Goal: Find specific page/section: Find specific page/section

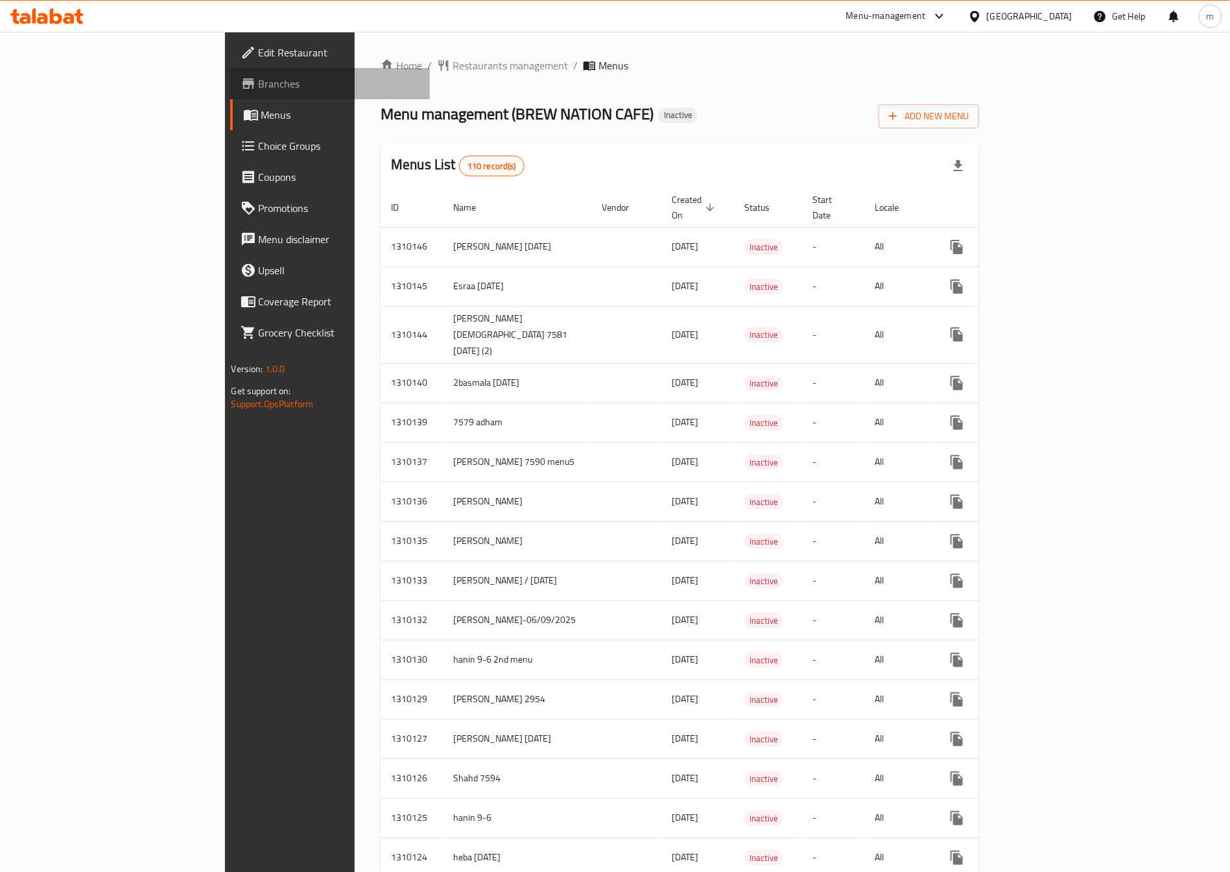
click at [230, 91] on link "Branches" at bounding box center [330, 83] width 200 height 31
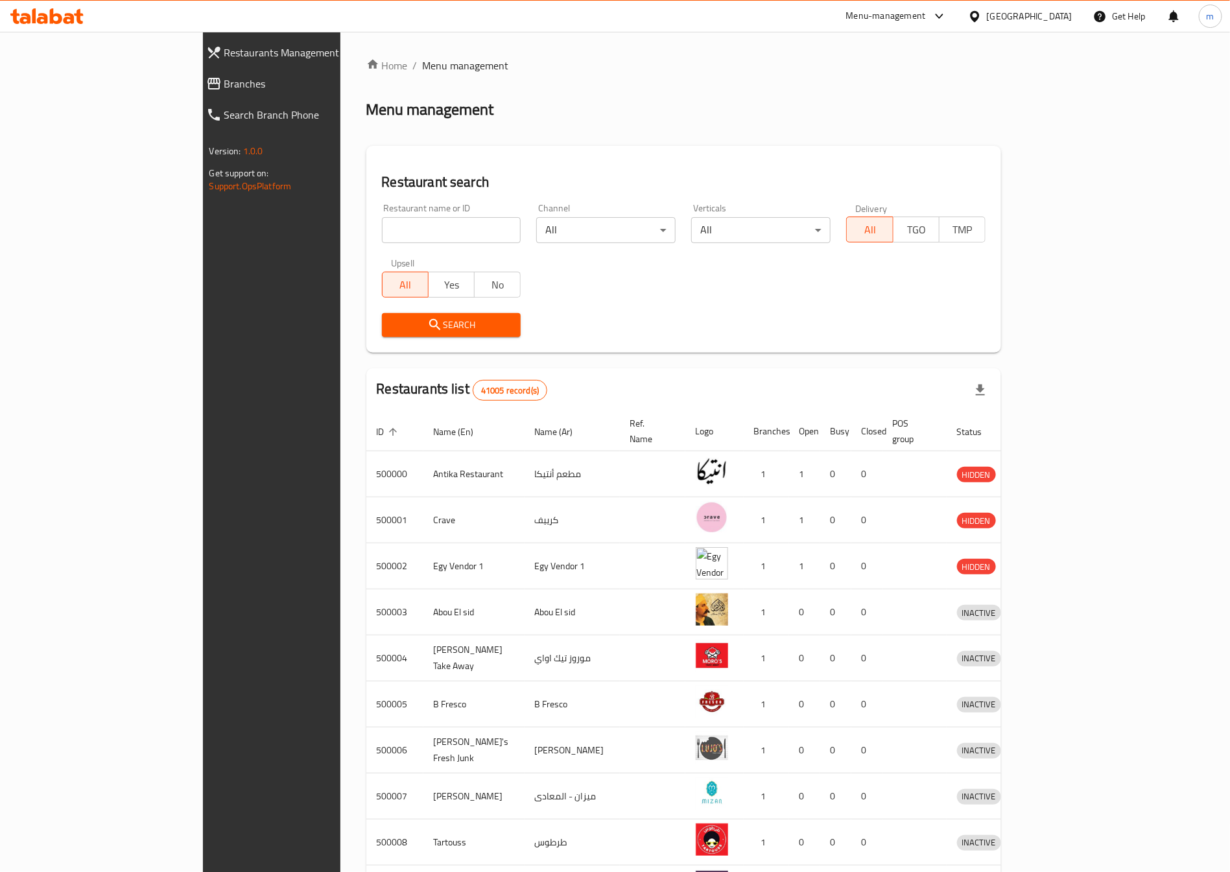
click at [389, 217] on input "search" at bounding box center [451, 230] width 139 height 26
paste input "769772"
type input "769772"
click at [382, 233] on input "769772" at bounding box center [451, 230] width 139 height 26
click button "Search" at bounding box center [451, 325] width 139 height 24
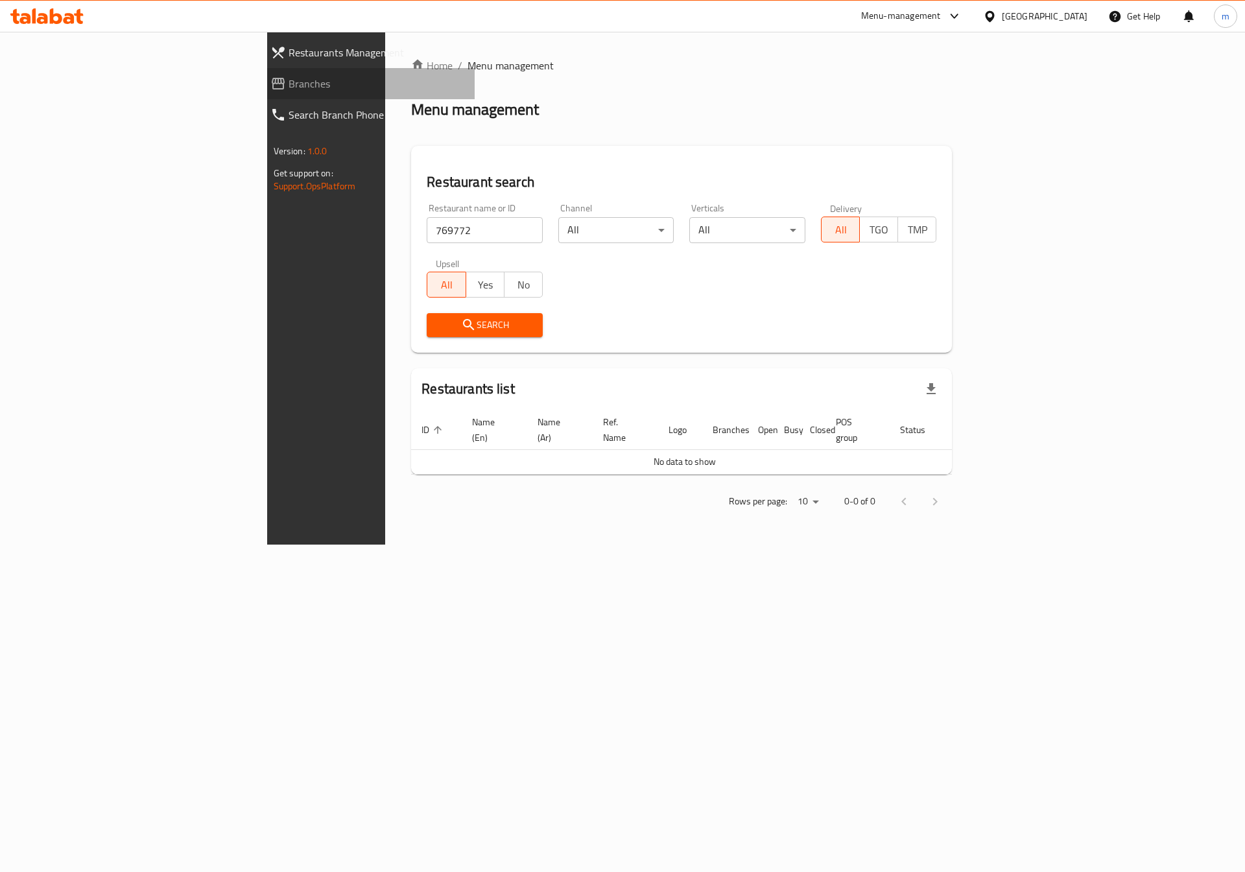
click at [288, 76] on span "Branches" at bounding box center [376, 84] width 176 height 16
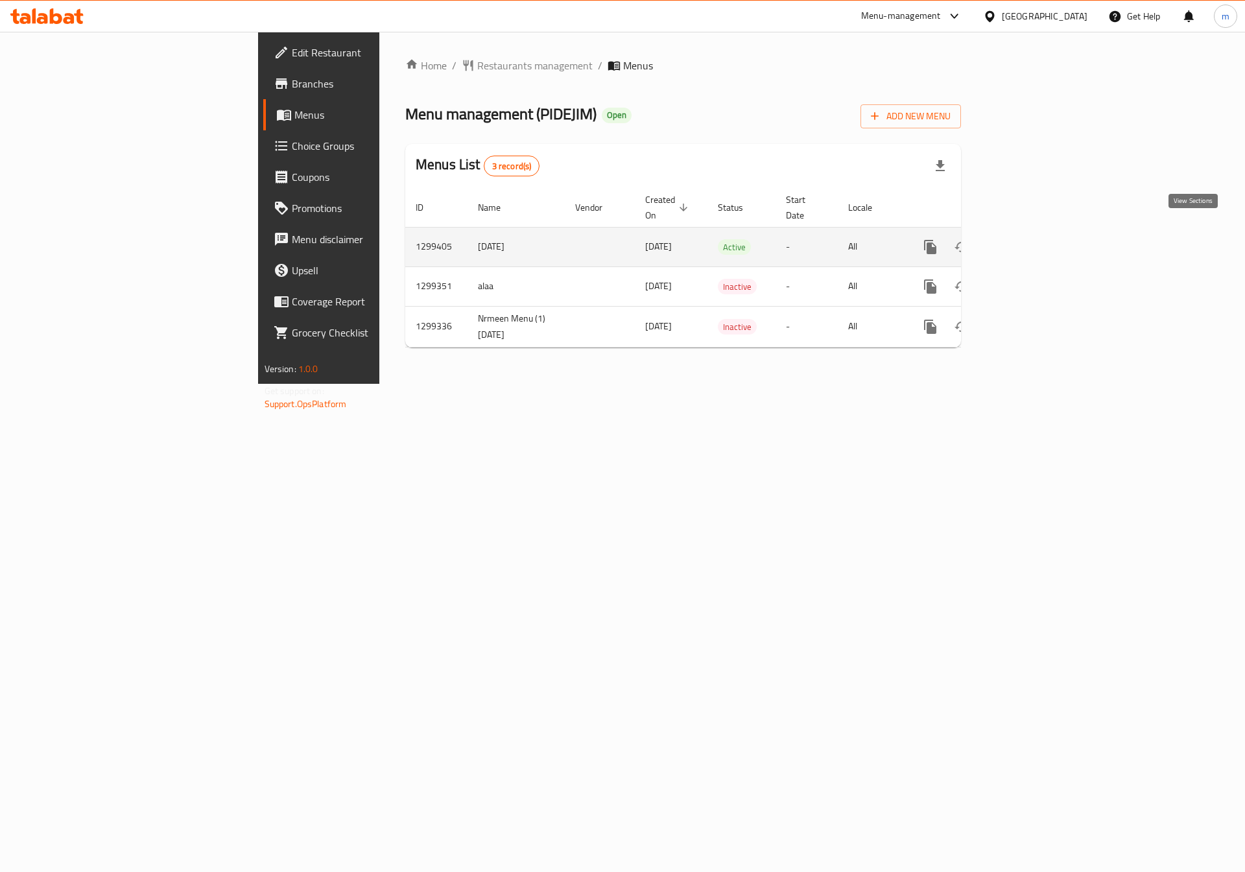
click at [1031, 239] on icon "enhanced table" at bounding box center [1024, 247] width 16 height 16
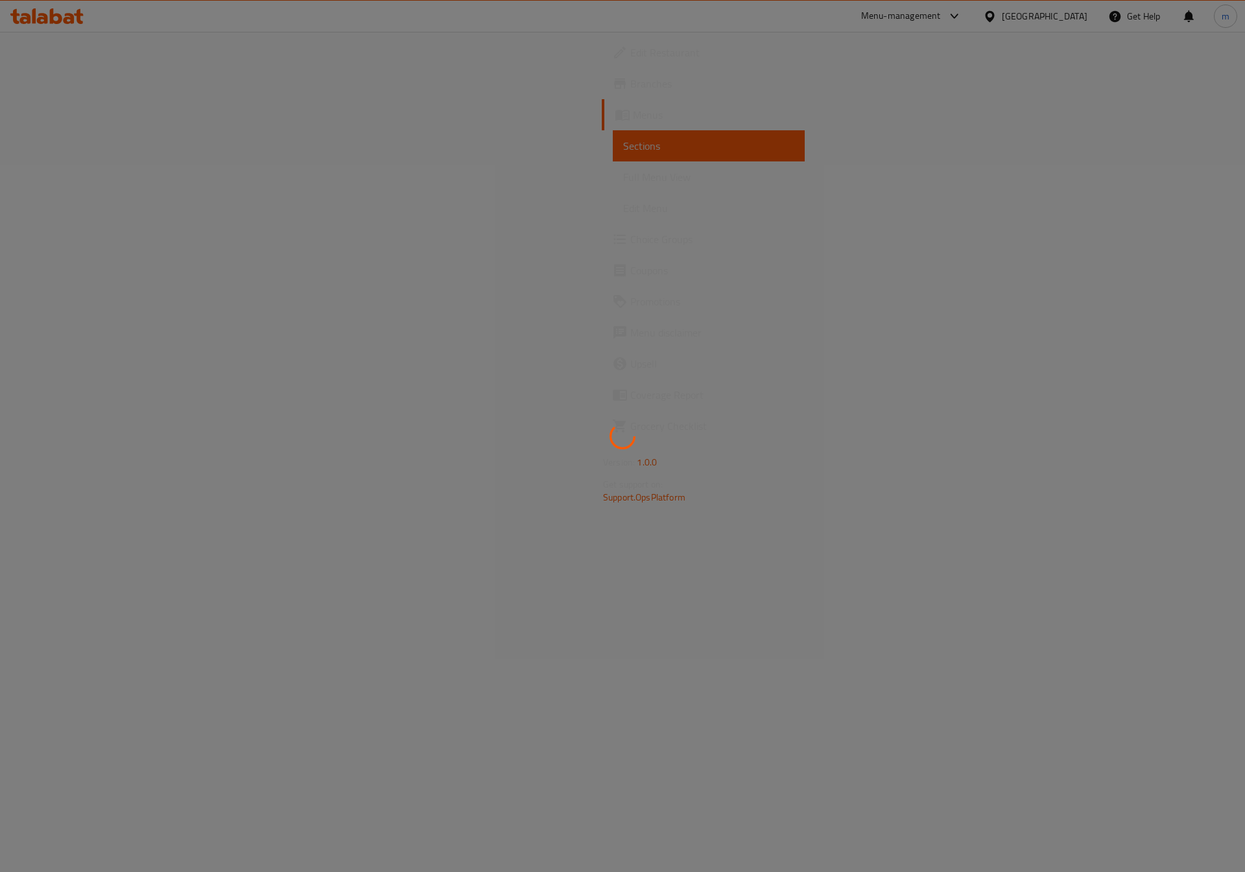
click at [156, 167] on div at bounding box center [622, 436] width 1245 height 872
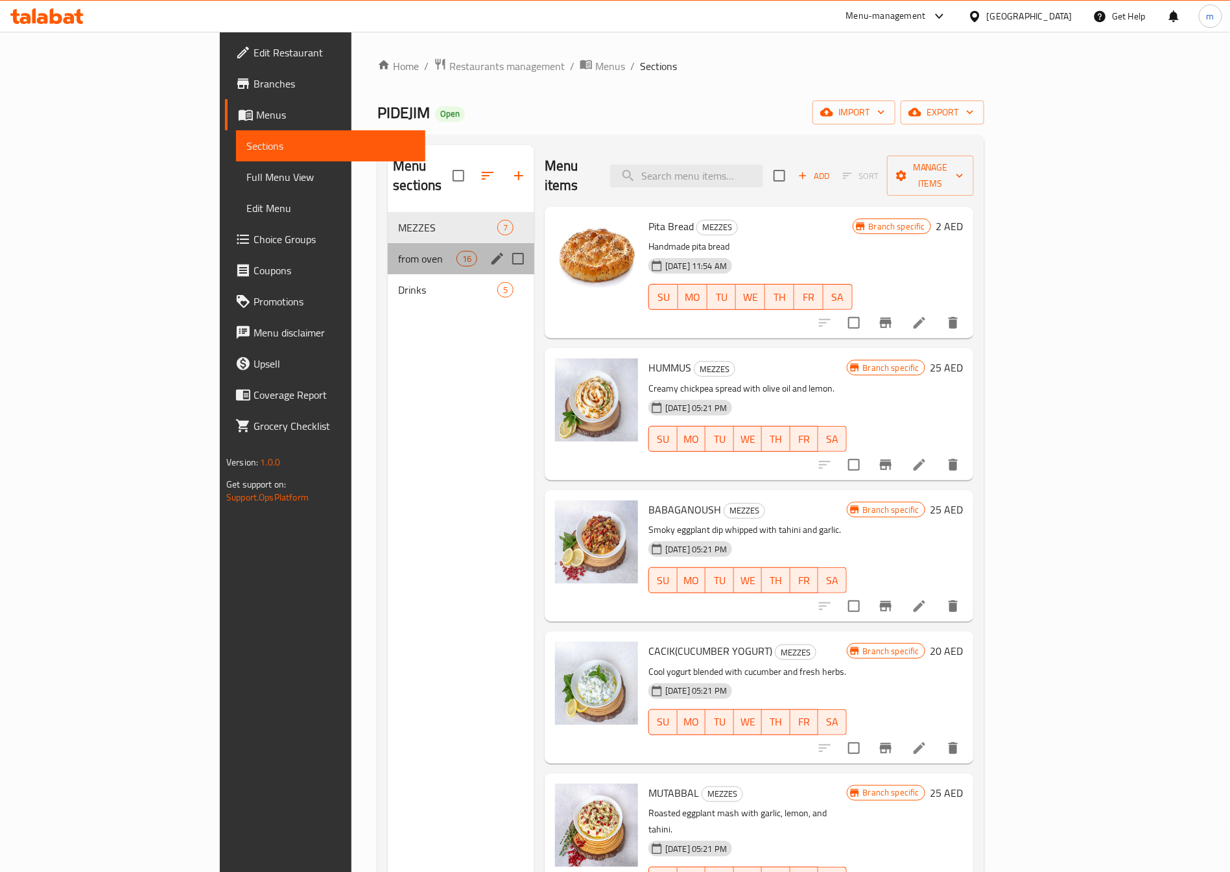
click at [388, 243] on div "from oven 16" at bounding box center [461, 258] width 146 height 31
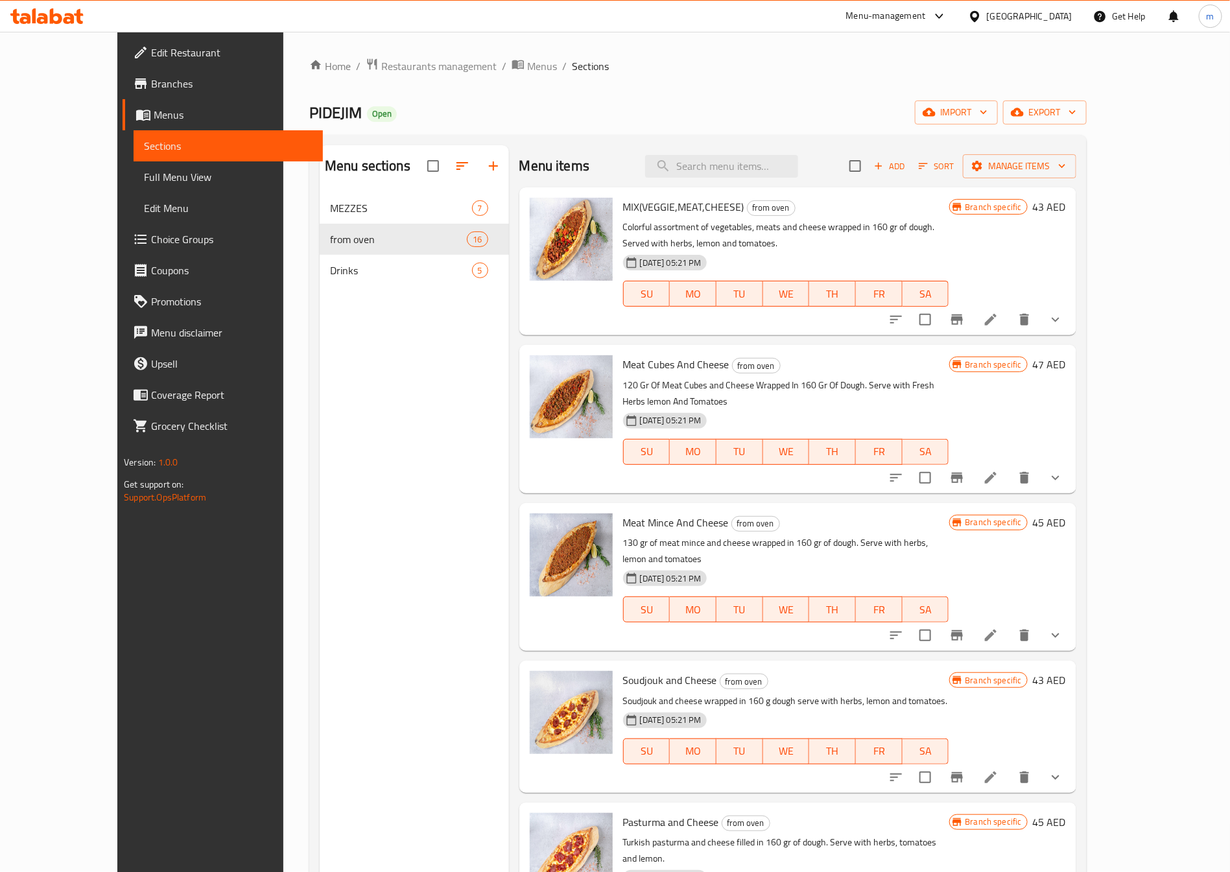
click at [322, 290] on nav "MEZZES 7 from oven 16 Drinks 5" at bounding box center [414, 239] width 189 height 104
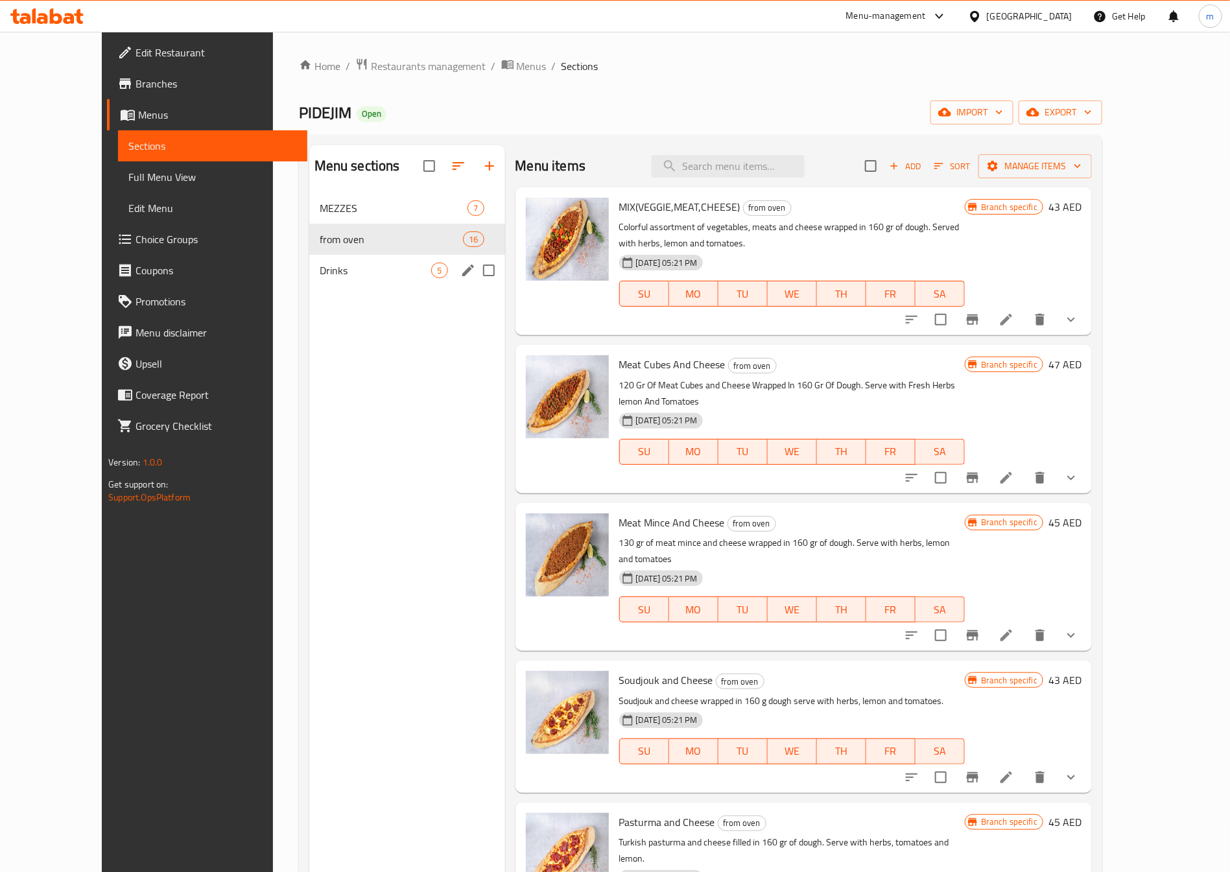
click at [322, 272] on span "Drinks" at bounding box center [376, 271] width 112 height 16
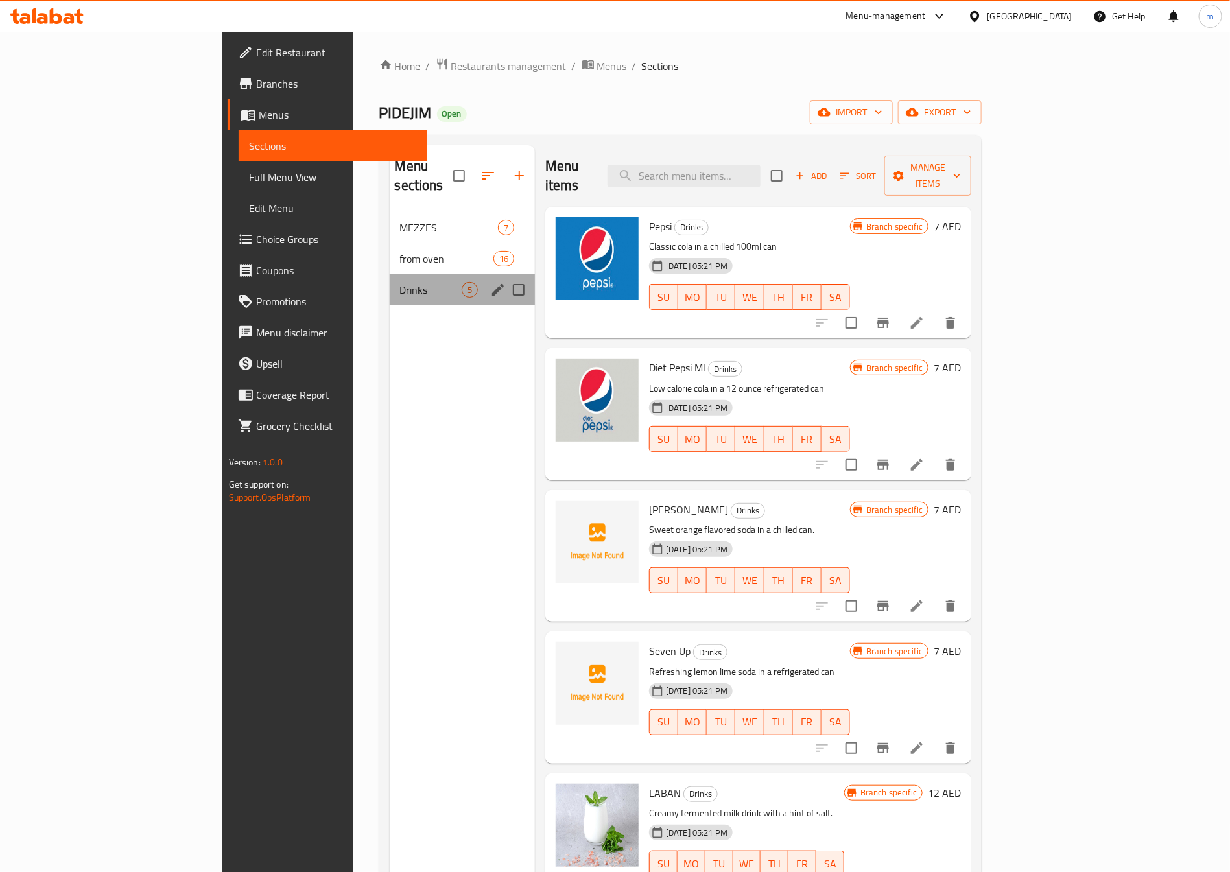
click at [390, 274] on div "Drinks 5" at bounding box center [462, 289] width 145 height 31
click at [400, 251] on span "from oven" at bounding box center [446, 259] width 93 height 16
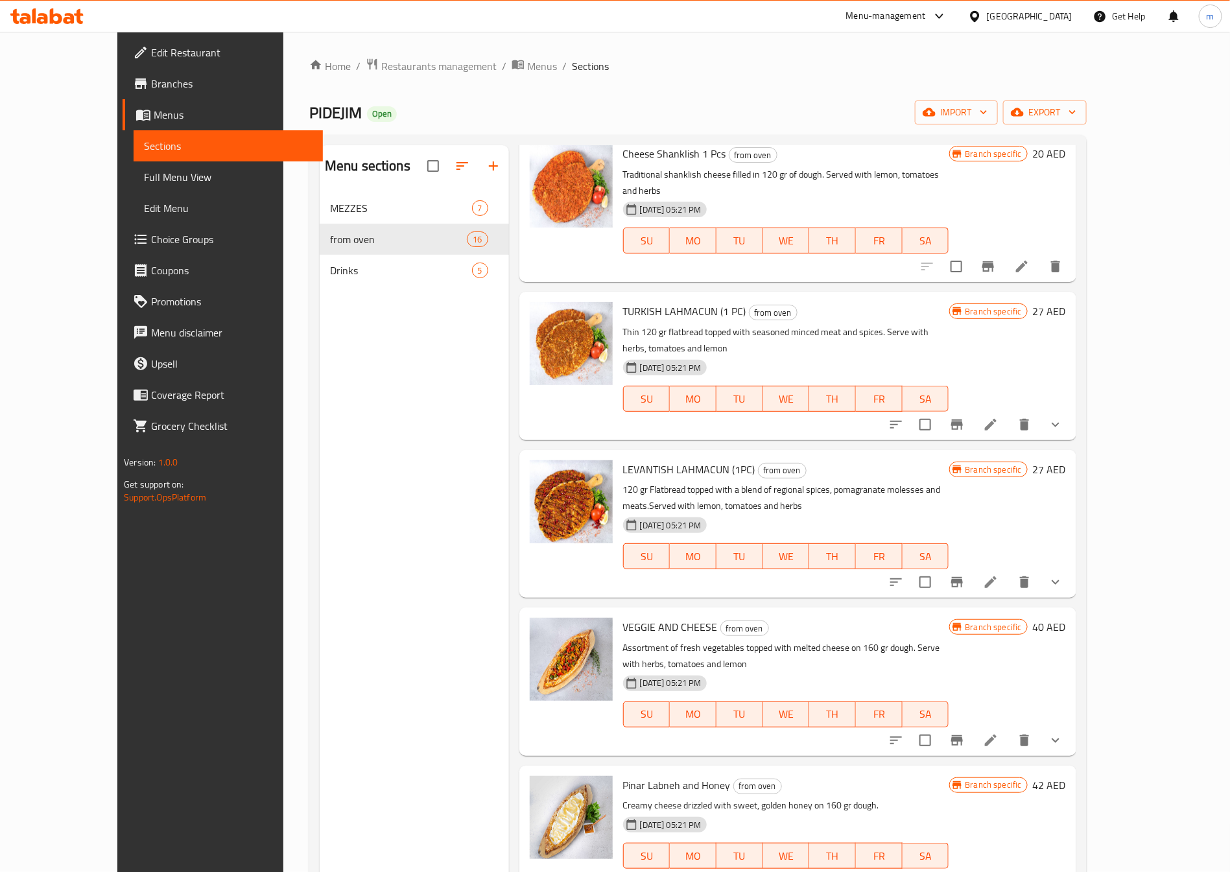
click at [151, 51] on span "Edit Restaurant" at bounding box center [231, 53] width 161 height 16
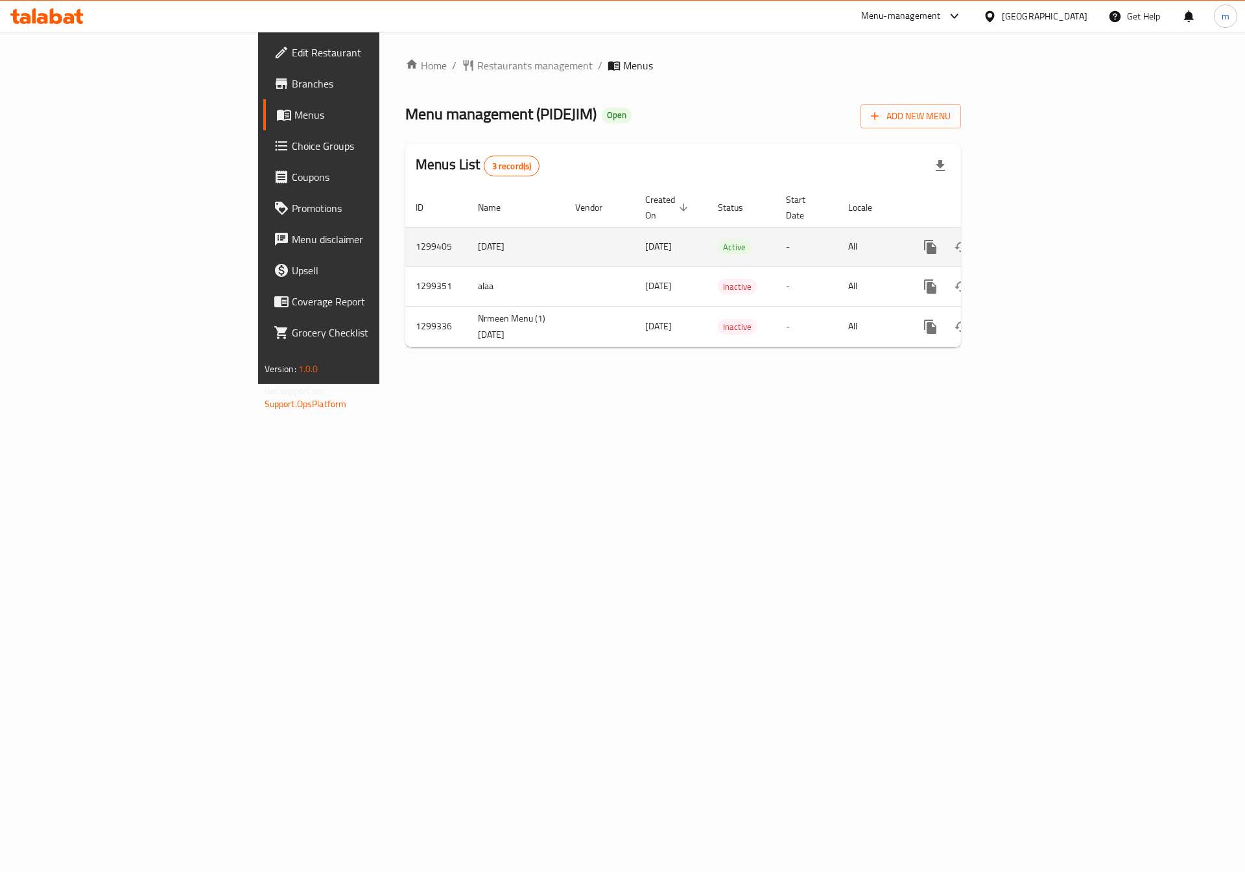
click at [1039, 233] on link "enhanced table" at bounding box center [1023, 246] width 31 height 31
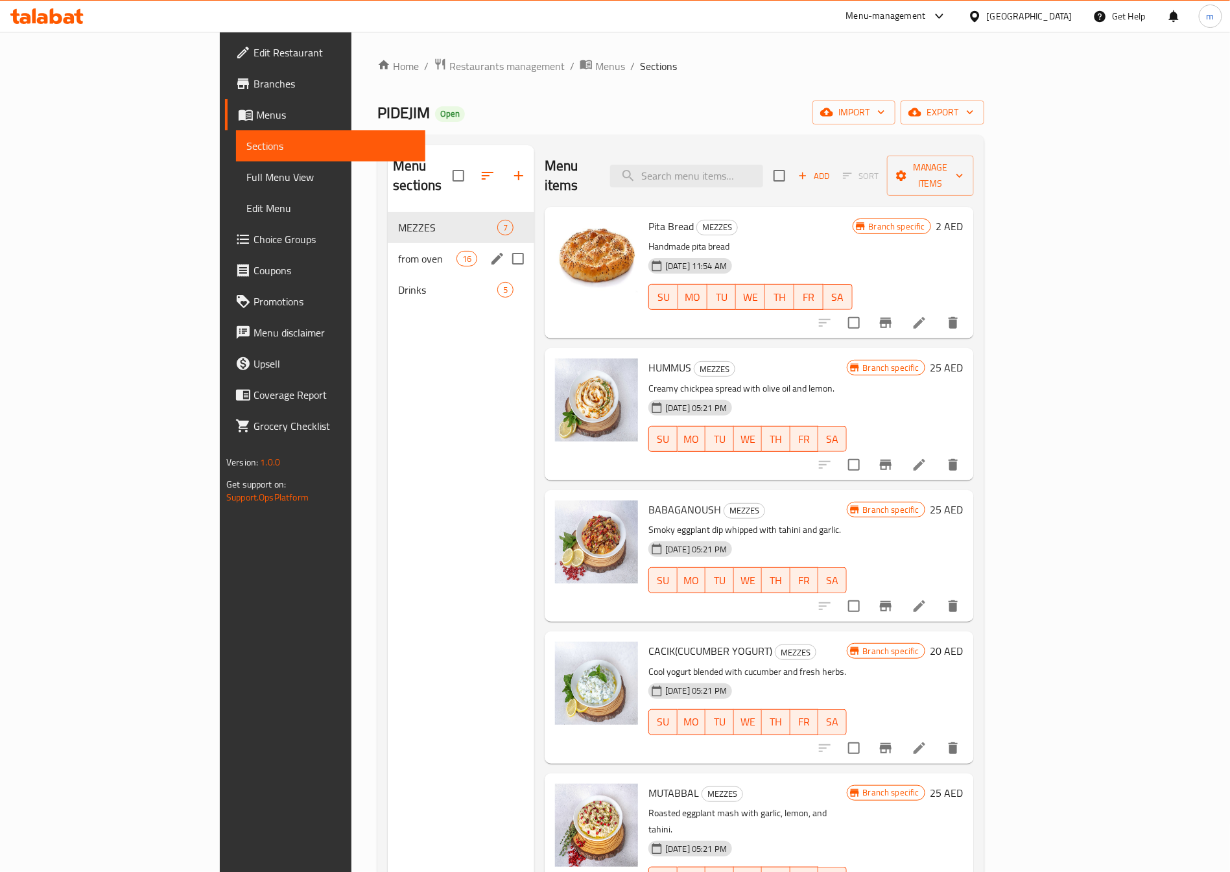
click at [388, 243] on div "from oven 16" at bounding box center [461, 258] width 146 height 31
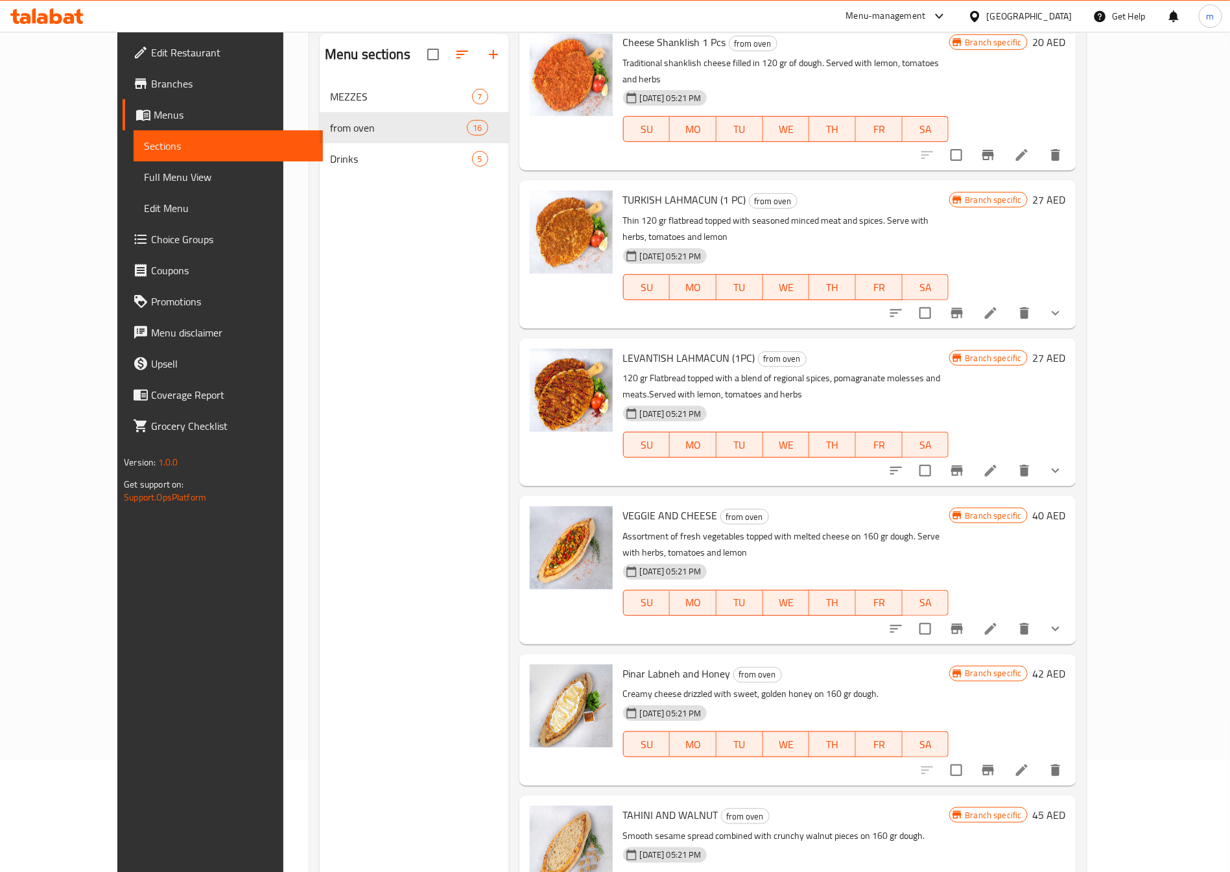
scroll to position [181, 0]
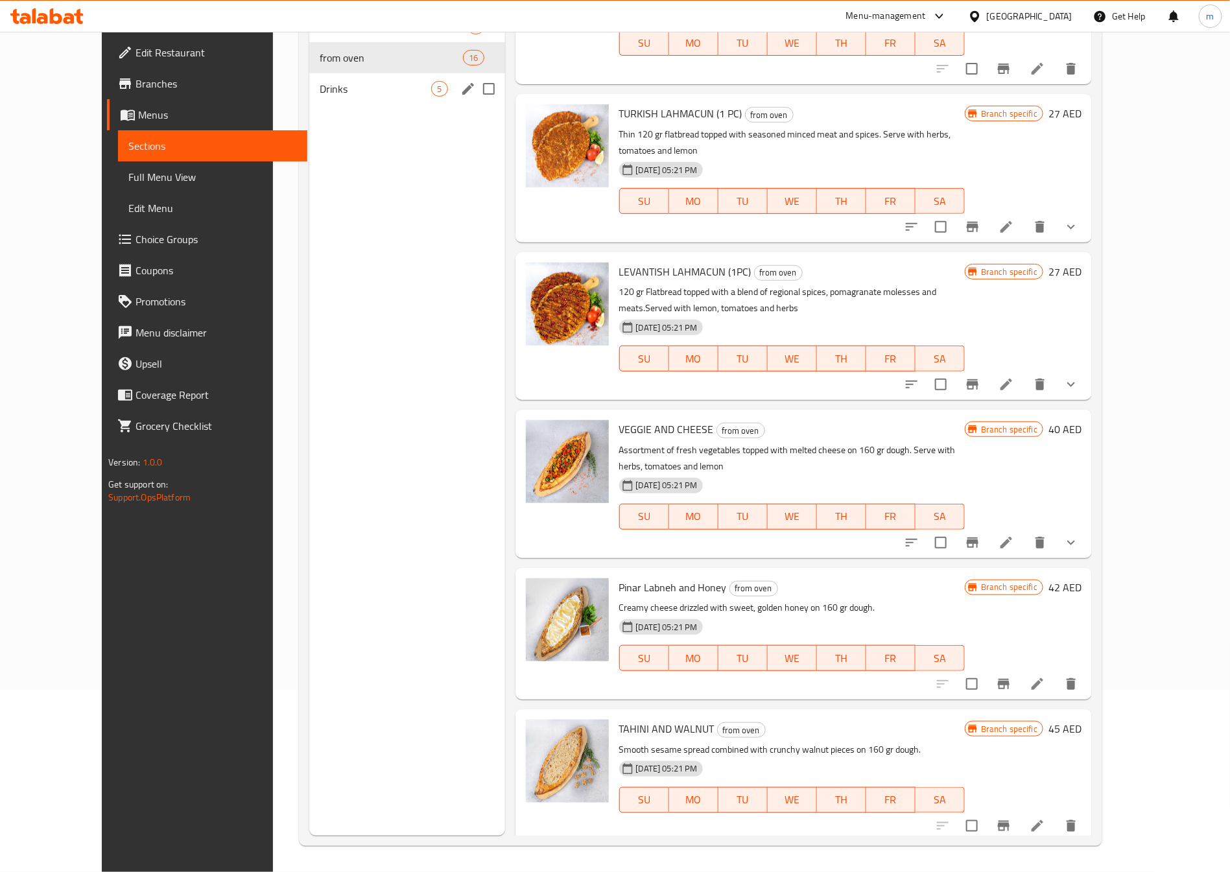
click at [309, 103] on div "Drinks 5" at bounding box center [407, 88] width 196 height 31
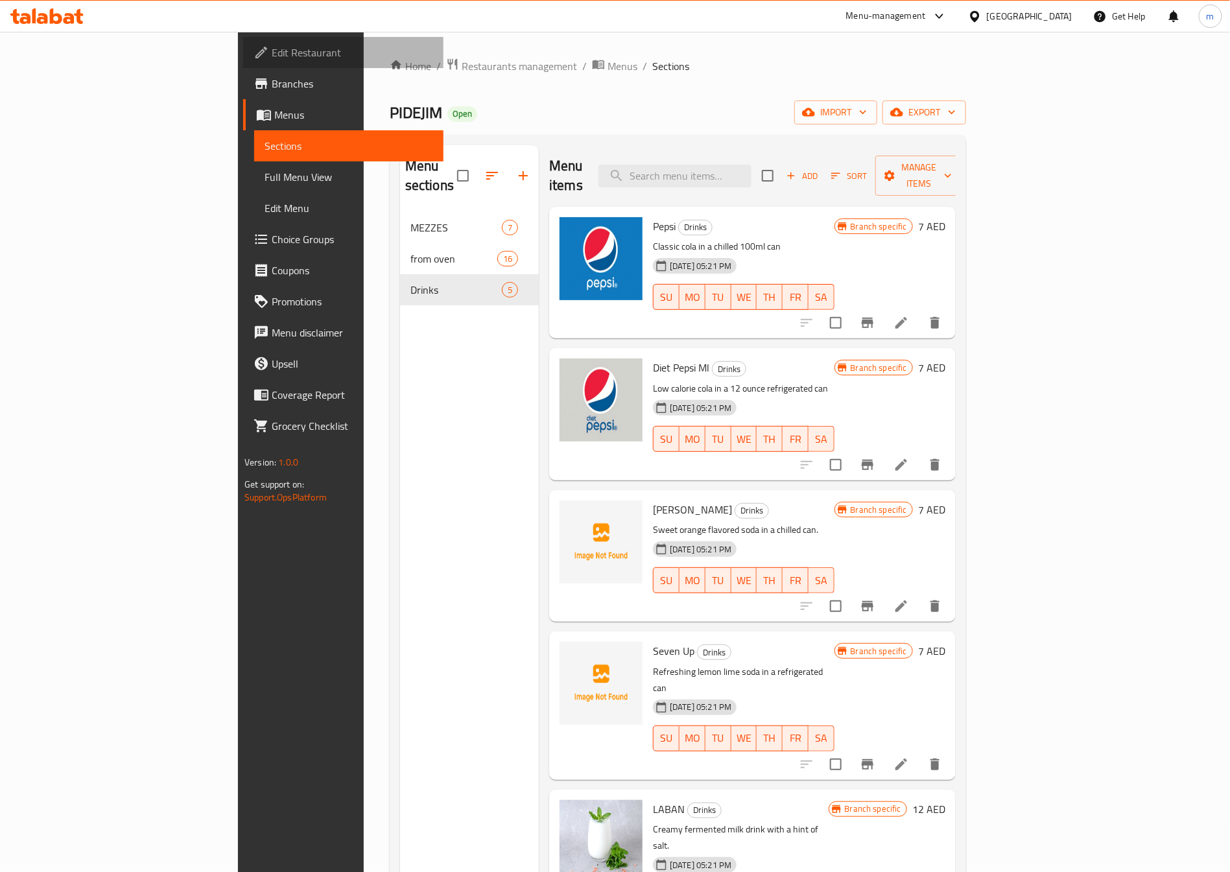
click at [272, 51] on span "Edit Restaurant" at bounding box center [352, 53] width 161 height 16
